Goal: Information Seeking & Learning: Learn about a topic

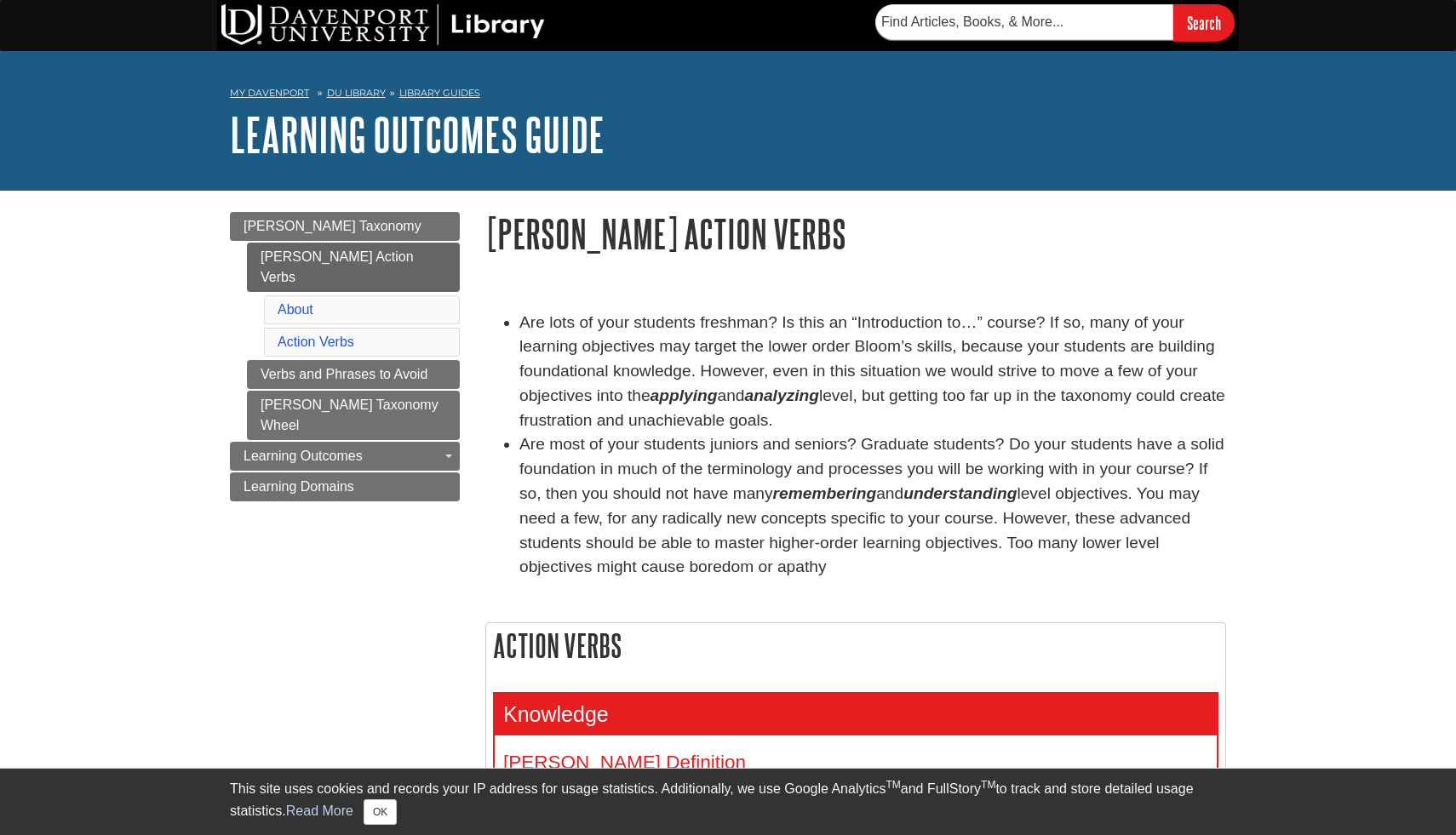
click at [713, 253] on h1 "[PERSON_NAME] Action Verbs" at bounding box center [855, 234] width 741 height 44
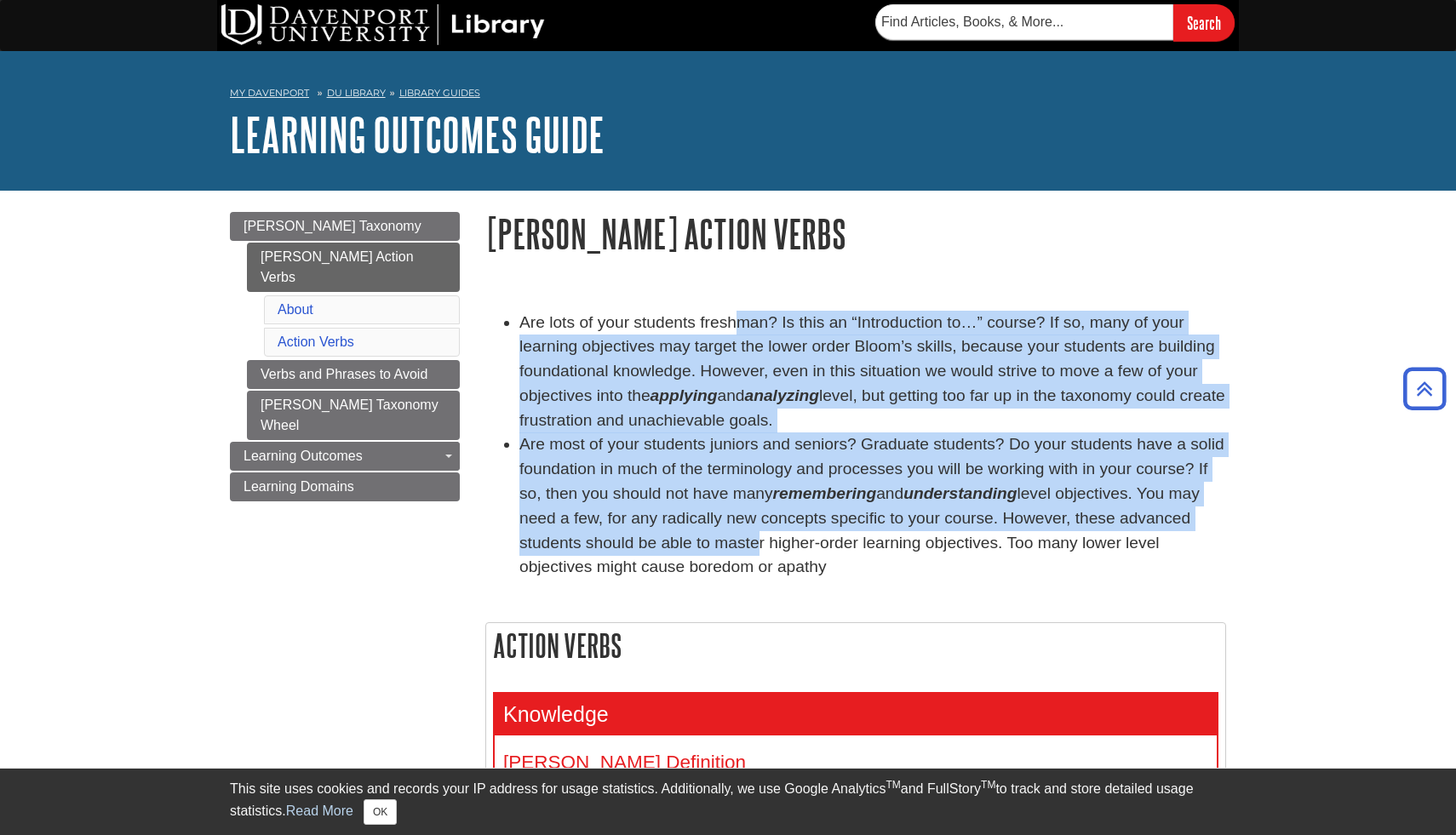
drag, startPoint x: 730, startPoint y: 102, endPoint x: 732, endPoint y: 310, distance: 208.0
click at [732, 311] on ul "Are lots of your students freshman? Is this an “Introduction to…” course? If so…" at bounding box center [855, 445] width 741 height 270
click at [725, 391] on li "Are lots of your students freshman? Is this an “Introduction to…” course? If so…" at bounding box center [873, 372] width 707 height 123
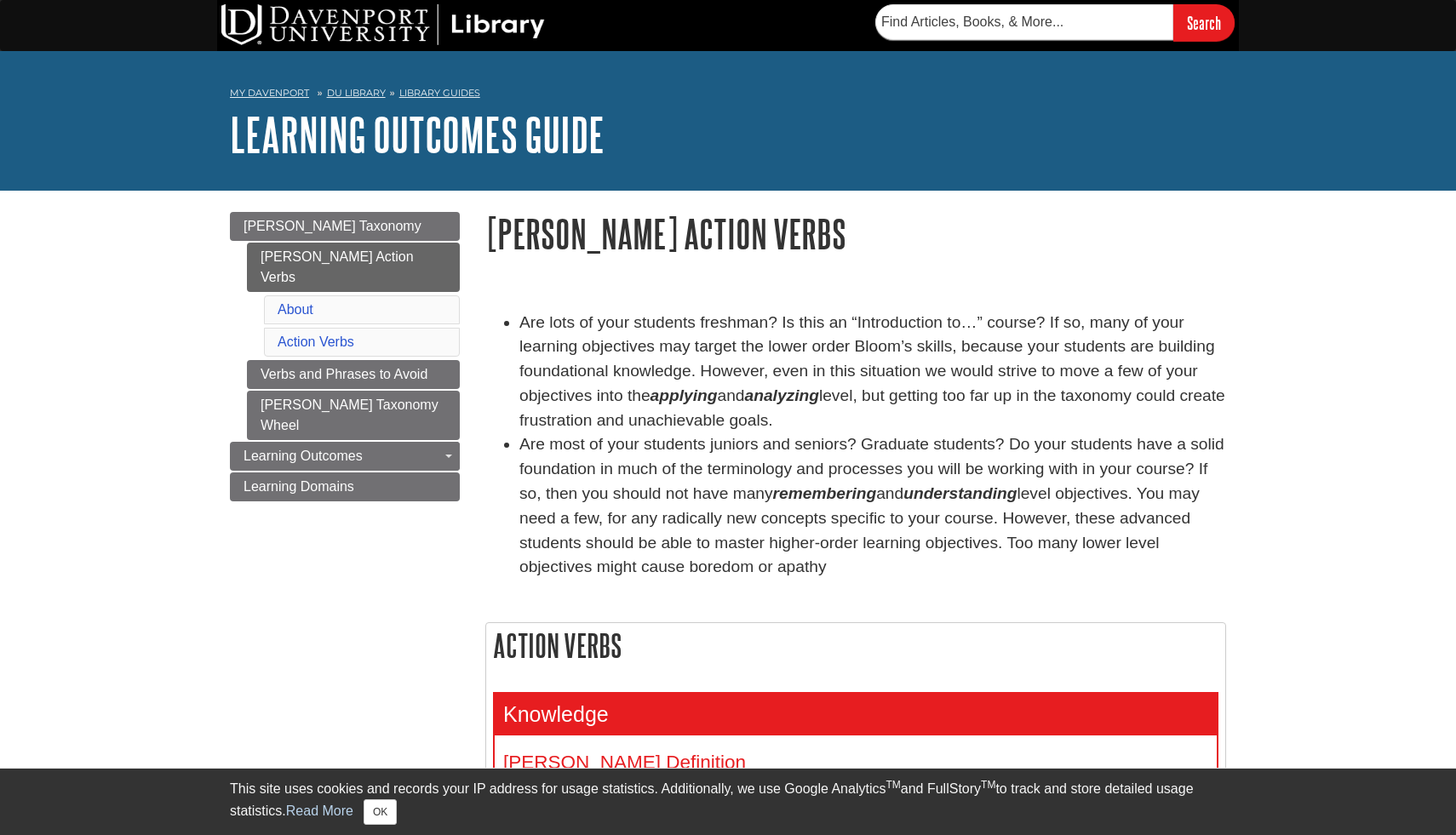
click at [774, 371] on li "Are lots of your students freshman? Is this an “Introduction to…” course? If so…" at bounding box center [873, 372] width 707 height 123
click at [1071, 425] on li "Are lots of your students freshman? Is this an “Introduction to…” course? If so…" at bounding box center [873, 372] width 707 height 123
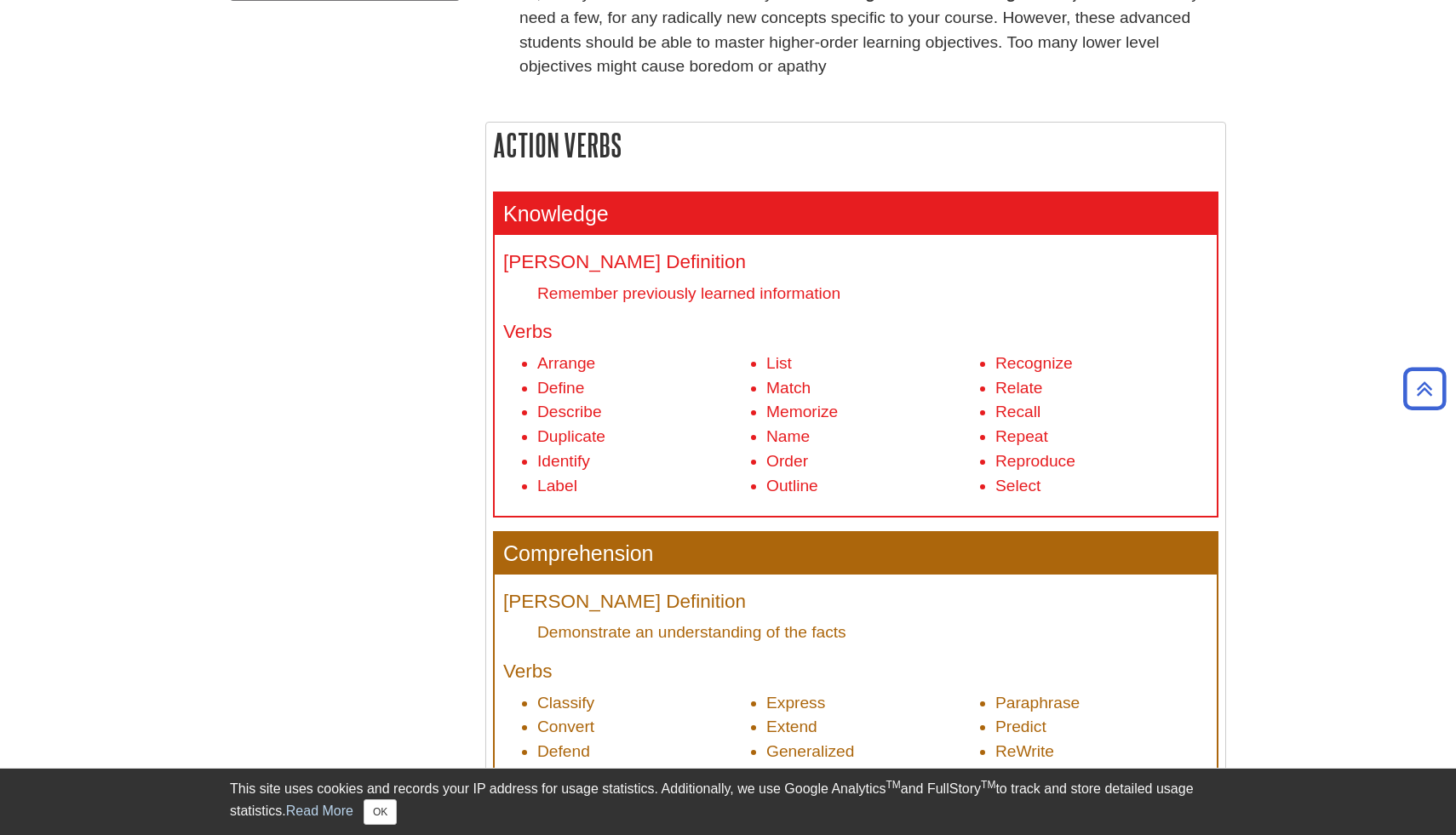
scroll to position [509, 0]
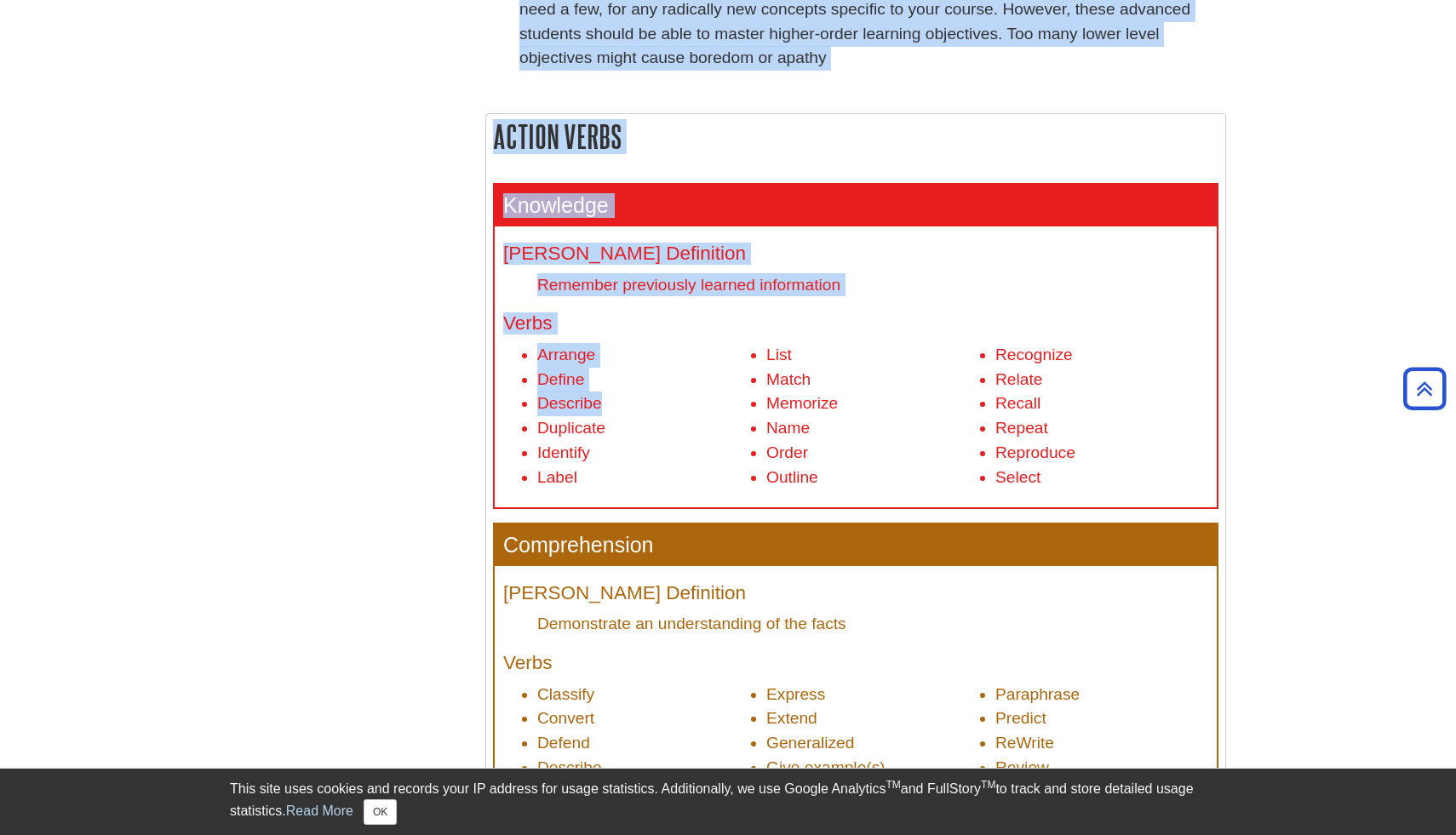
drag, startPoint x: 648, startPoint y: 452, endPoint x: 689, endPoint y: 408, distance: 60.1
